Goal: Check status: Check status

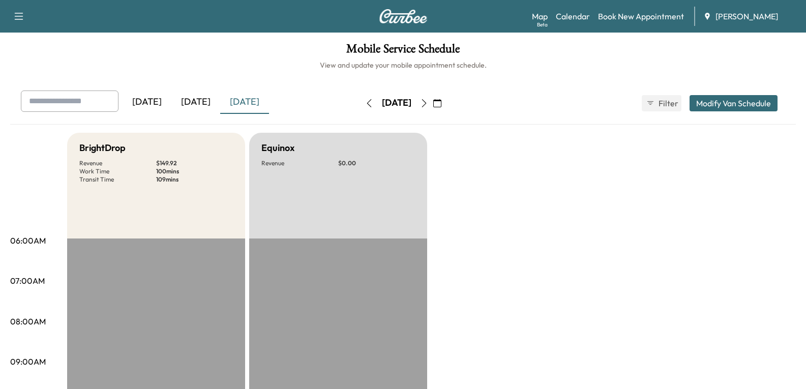
click at [195, 105] on div "[DATE]" at bounding box center [195, 102] width 49 height 23
click at [428, 105] on icon "button" at bounding box center [424, 103] width 8 height 8
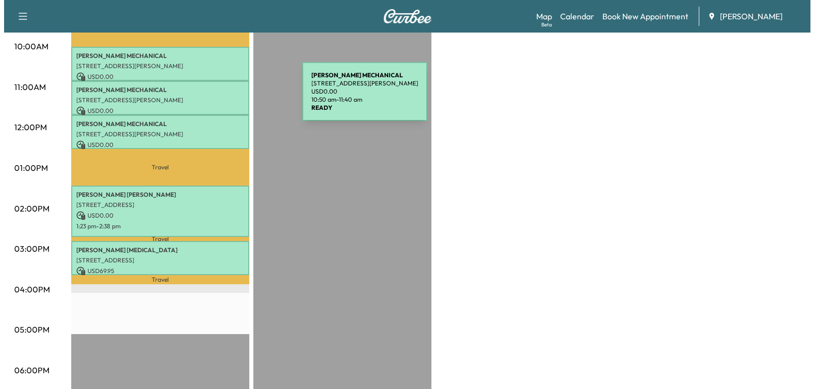
scroll to position [305, 0]
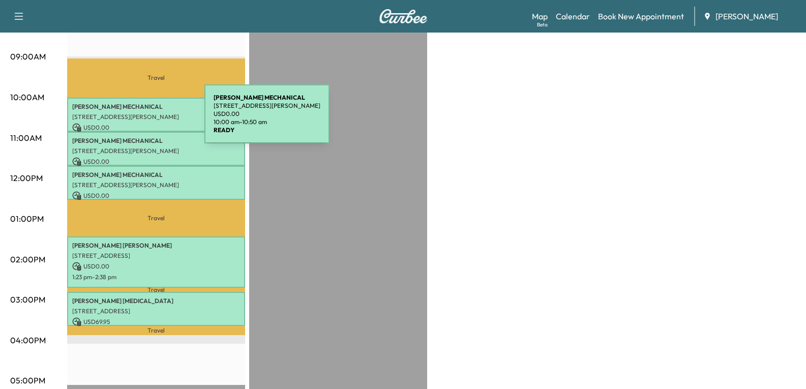
click at [131, 117] on p "[STREET_ADDRESS][PERSON_NAME]" at bounding box center [156, 117] width 168 height 8
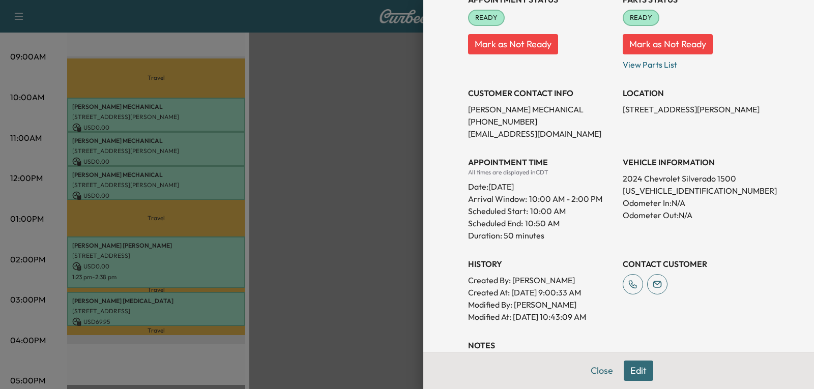
scroll to position [204, 0]
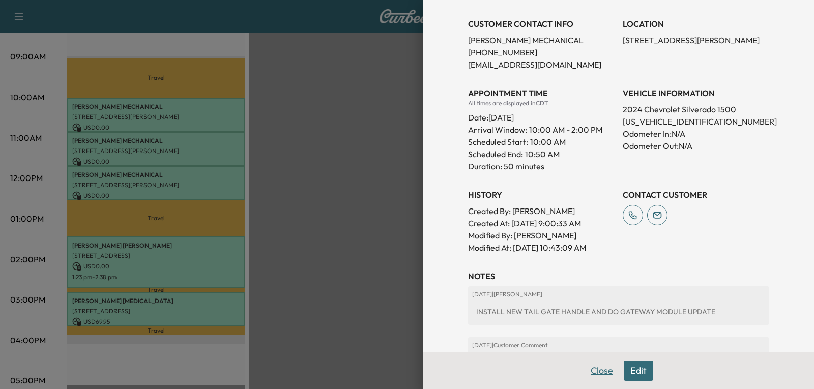
click at [599, 372] on button "Close" at bounding box center [602, 371] width 36 height 20
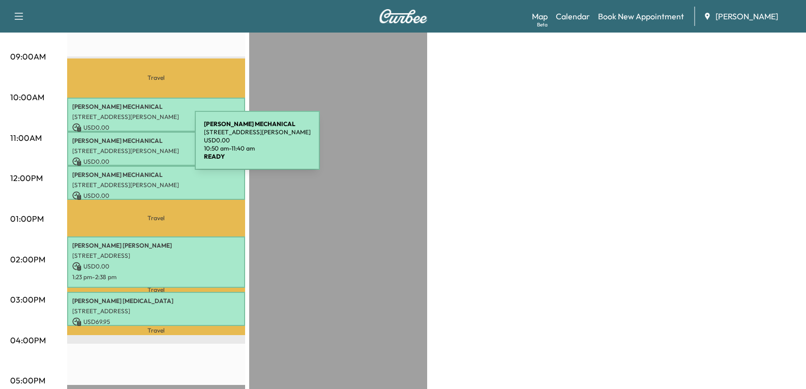
click at [119, 147] on p "[STREET_ADDRESS][PERSON_NAME]" at bounding box center [156, 151] width 168 height 8
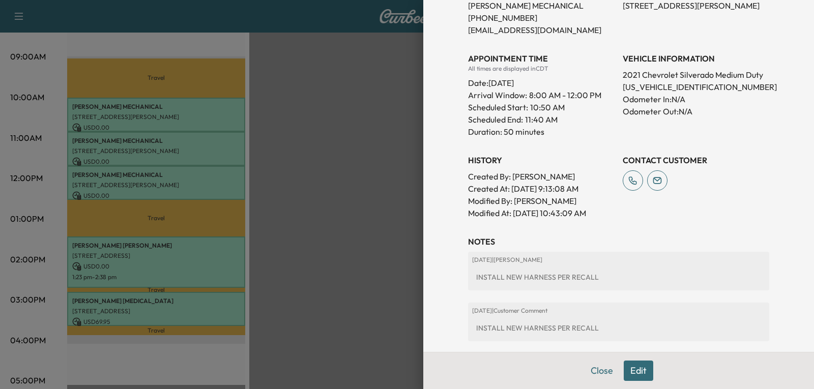
scroll to position [254, 0]
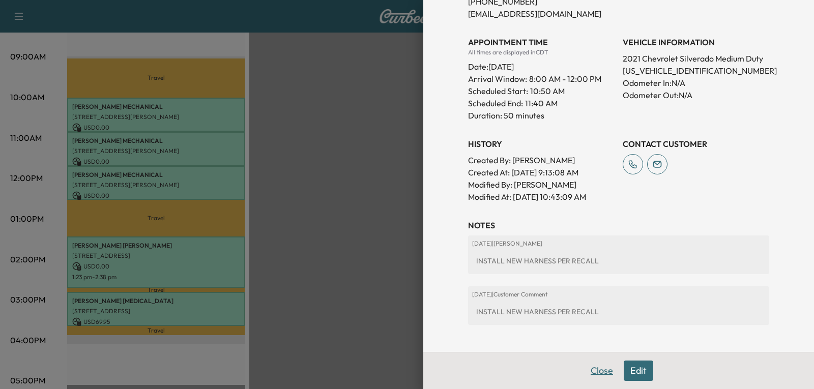
click at [595, 368] on button "Close" at bounding box center [602, 371] width 36 height 20
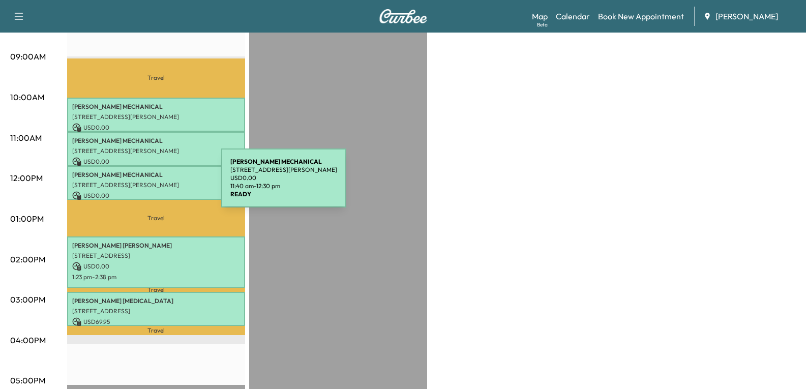
click at [145, 184] on p "[STREET_ADDRESS][PERSON_NAME]" at bounding box center [156, 185] width 168 height 8
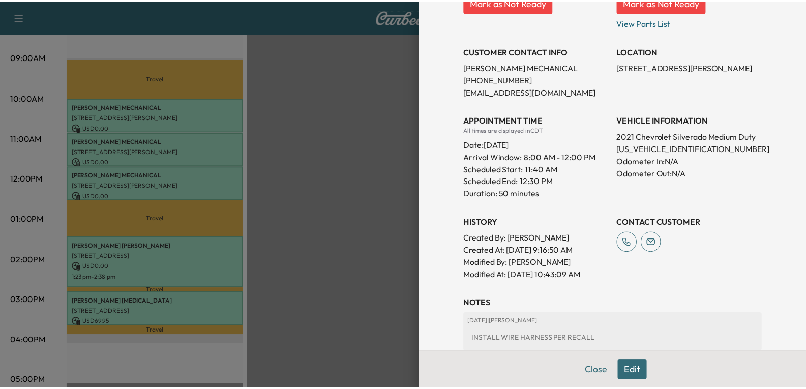
scroll to position [204, 0]
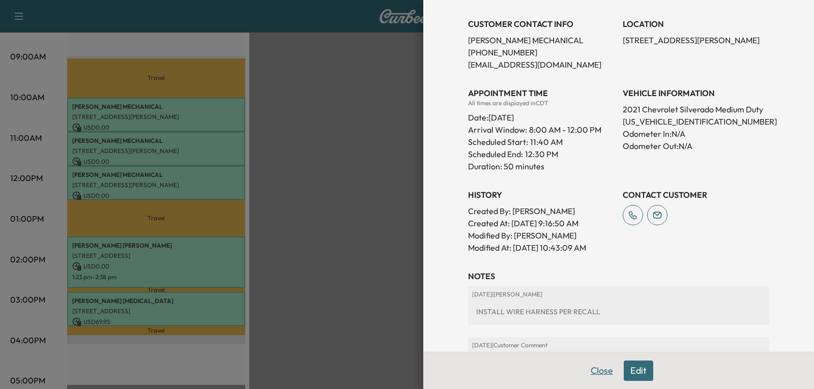
click at [594, 378] on button "Close" at bounding box center [602, 371] width 36 height 20
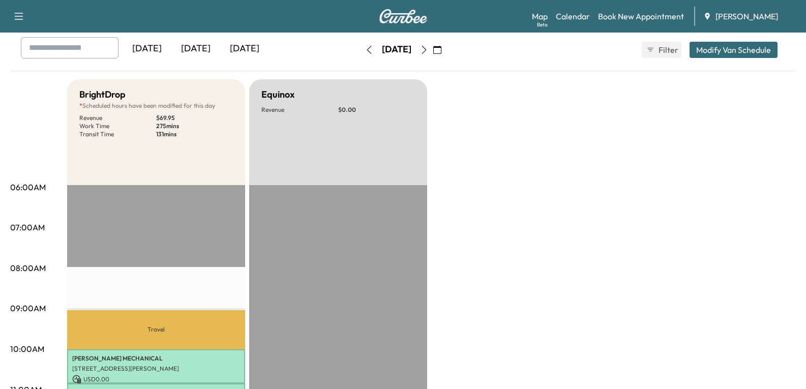
scroll to position [0, 0]
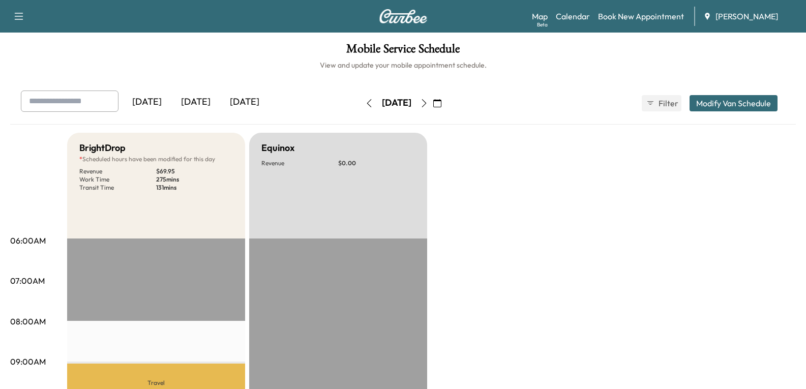
drag, startPoint x: 339, startPoint y: 103, endPoint x: 330, endPoint y: 107, distance: 10.3
click at [365, 103] on icon "button" at bounding box center [369, 103] width 8 height 8
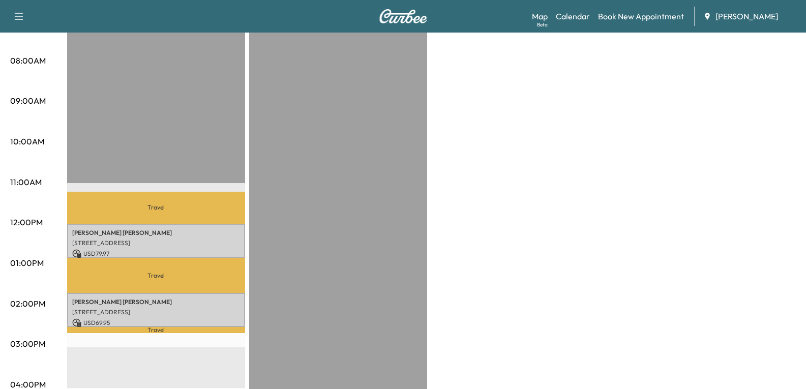
scroll to position [407, 0]
